Goal: Communication & Community: Participate in discussion

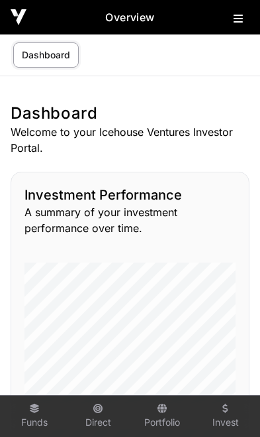
click at [243, 24] on button at bounding box center [242, 16] width 16 height 16
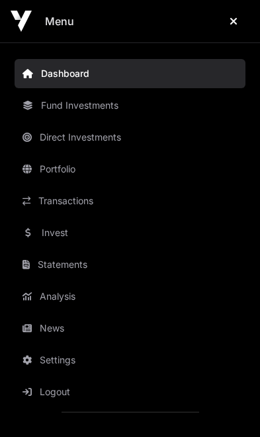
click at [63, 330] on link "News" at bounding box center [130, 327] width 231 height 29
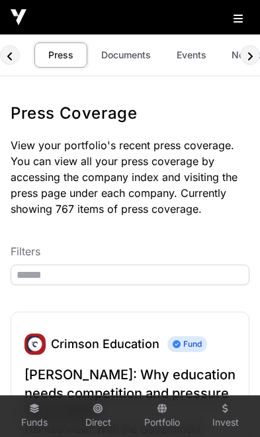
click at [139, 60] on link "Documents" at bounding box center [126, 54] width 67 height 25
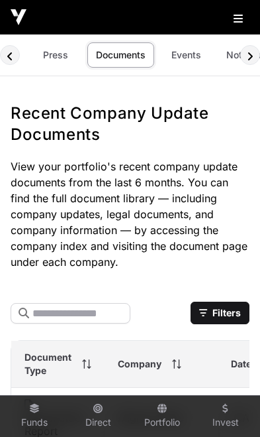
click at [188, 61] on link "Events" at bounding box center [186, 54] width 53 height 25
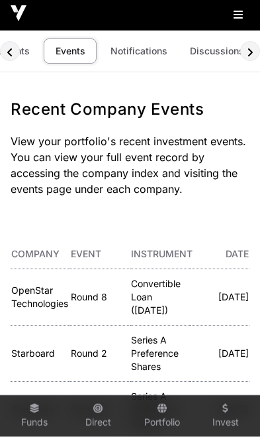
scroll to position [0, 121]
click at [203, 54] on link "Discussions" at bounding box center [218, 50] width 72 height 25
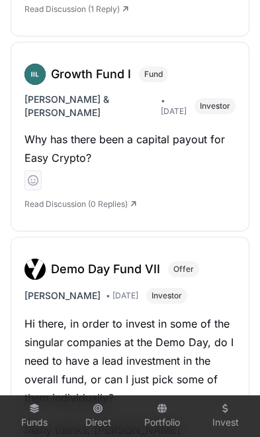
scroll to position [549, 0]
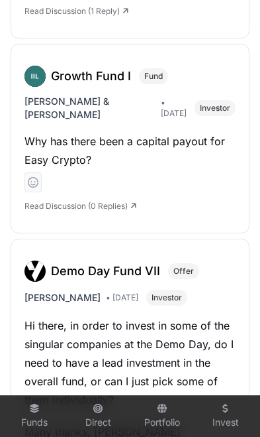
click at [186, 146] on p "Why has there been a capital payout for Easy Crypto?" at bounding box center [130, 150] width 211 height 37
click at [150, 147] on p "Why has there been a capital payout for Easy Crypto?" at bounding box center [130, 150] width 211 height 37
click at [144, 203] on p "Read Discussion (0 Replies)" at bounding box center [130, 206] width 211 height 11
click at [133, 211] on link "Read Discussion (0 Replies)" at bounding box center [81, 206] width 112 height 10
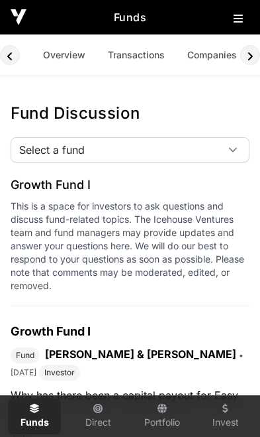
scroll to position [0, 188]
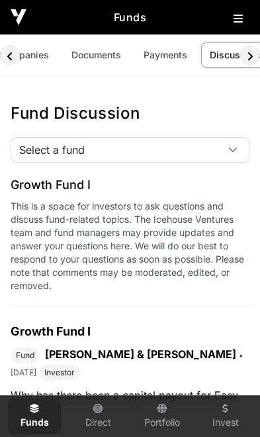
click at [109, 206] on p "This is a space for investors to ask questions and discuss fund-related topics.…" at bounding box center [130, 245] width 239 height 93
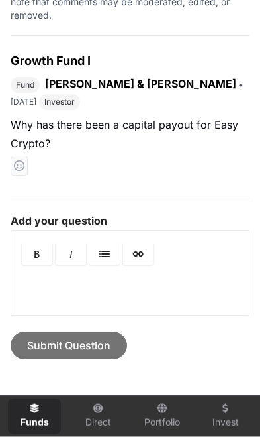
scroll to position [271, 0]
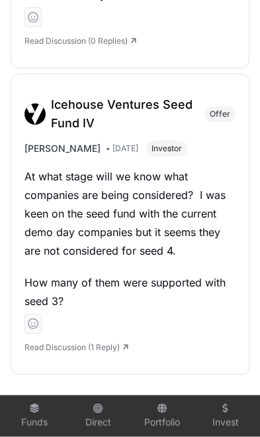
scroll to position [1734, 0]
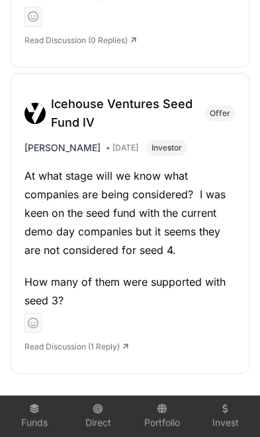
click at [95, 346] on link "Read Discussion (1 Reply)" at bounding box center [77, 346] width 104 height 10
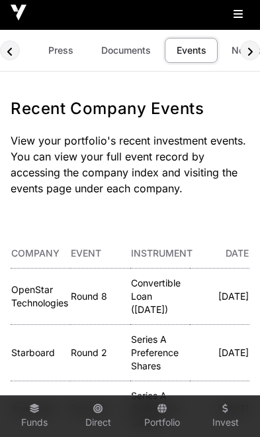
scroll to position [0, 78]
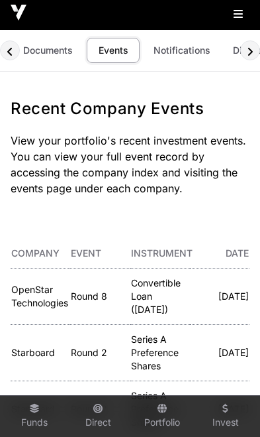
click at [32, 414] on link "Funds" at bounding box center [34, 416] width 53 height 36
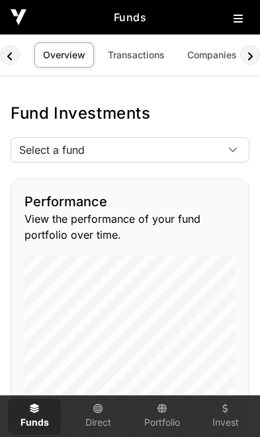
click at [235, 154] on div at bounding box center [233, 150] width 32 height 24
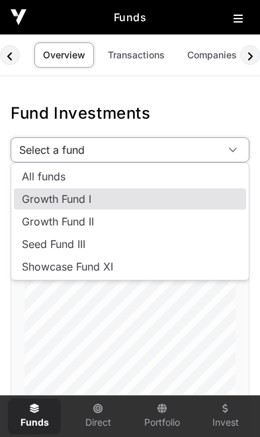
click at [99, 203] on li "Growth Fund I" at bounding box center [130, 198] width 233 height 21
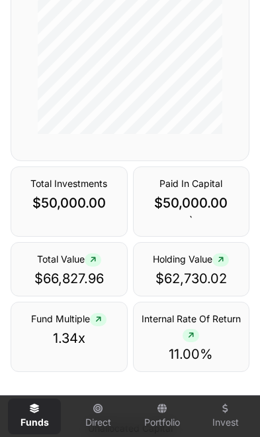
scroll to position [358, 0]
